Goal: Transaction & Acquisition: Purchase product/service

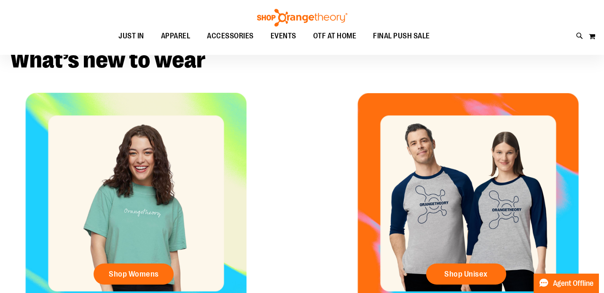
scroll to position [58, 0]
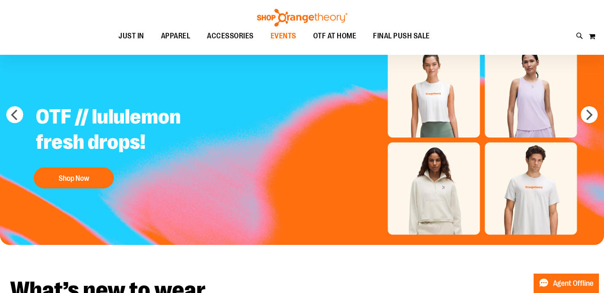
click at [287, 37] on span "EVENTS" at bounding box center [284, 36] width 26 height 19
click at [289, 35] on span "EVENTS" at bounding box center [284, 36] width 26 height 19
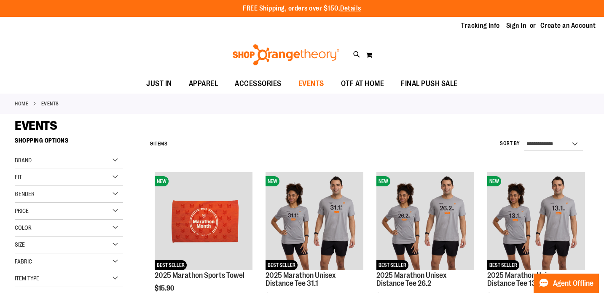
click at [309, 85] on span "EVENTS" at bounding box center [311, 83] width 26 height 19
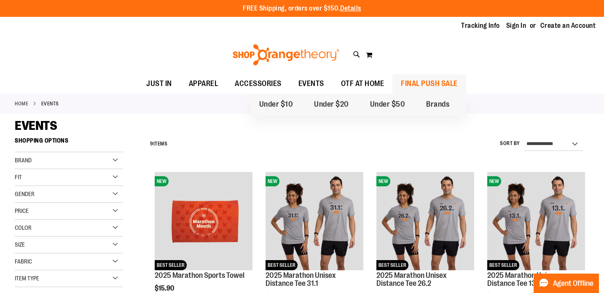
click at [413, 85] on span "FINAL PUSH SALE" at bounding box center [429, 83] width 57 height 19
click at [428, 86] on span "FINAL PUSH SALE" at bounding box center [429, 83] width 57 height 19
click at [419, 78] on span "FINAL PUSH SALE" at bounding box center [429, 83] width 57 height 19
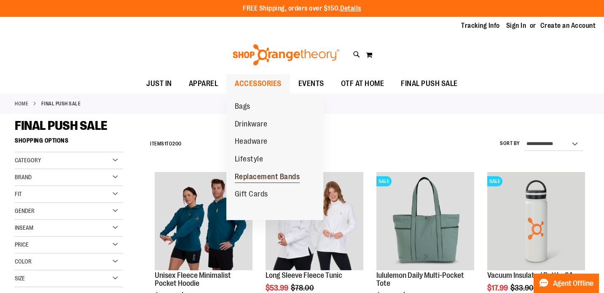
click at [257, 176] on span "Replacement Bands" at bounding box center [267, 177] width 65 height 11
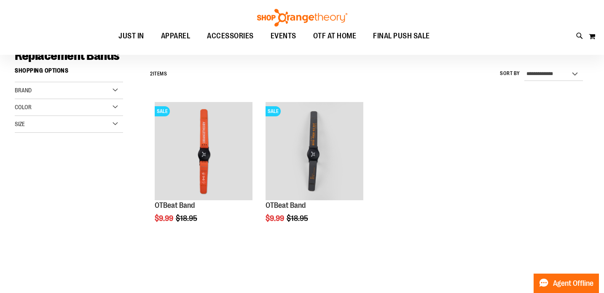
scroll to position [71, 0]
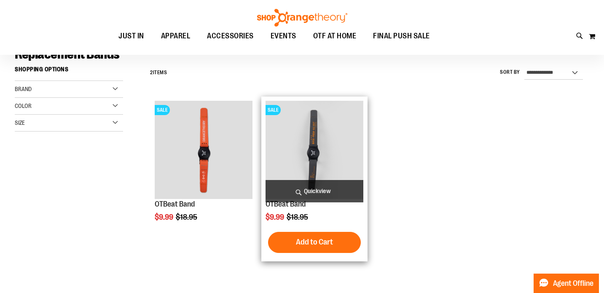
click at [309, 147] on img "product" at bounding box center [314, 150] width 98 height 98
